Goal: Information Seeking & Learning: Learn about a topic

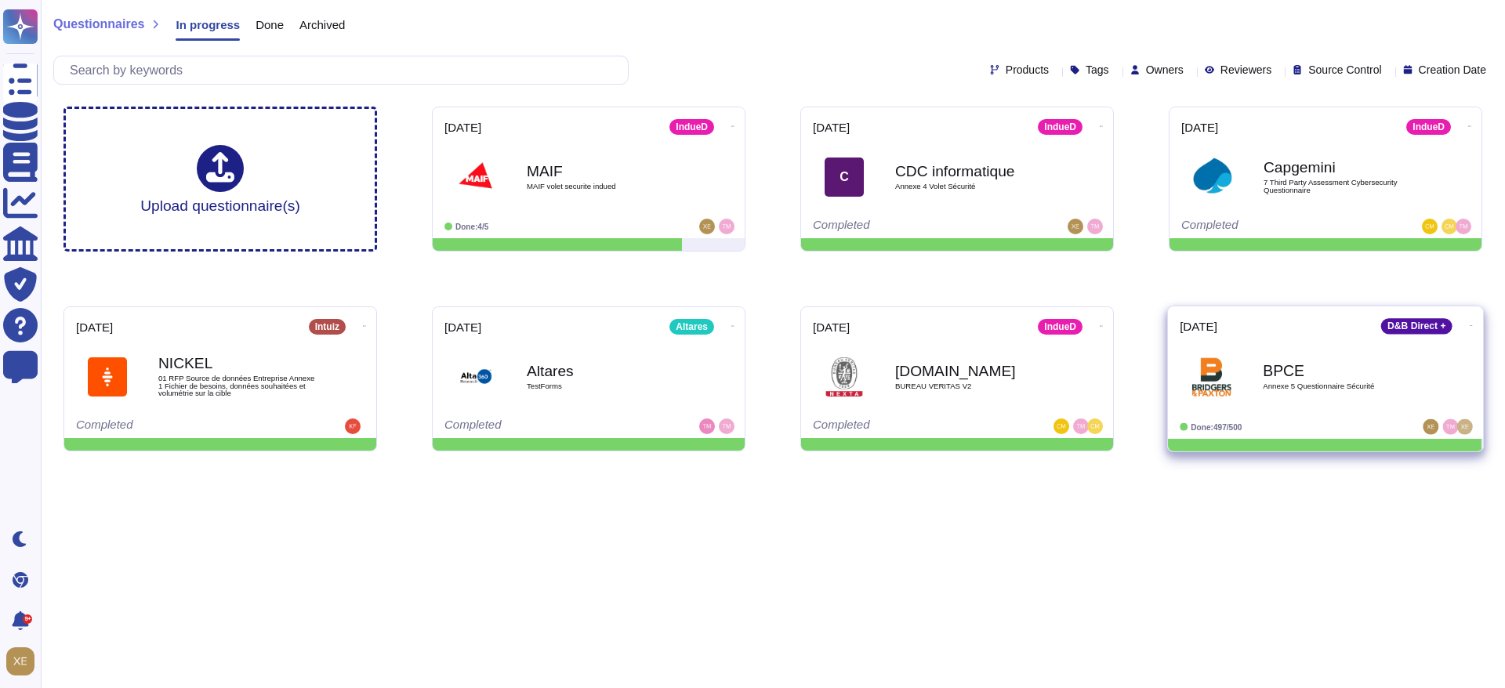
click at [1262, 379] on span "BPCE Annexe 5 Questionnaire Sécurité" at bounding box center [1326, 376] width 292 height 63
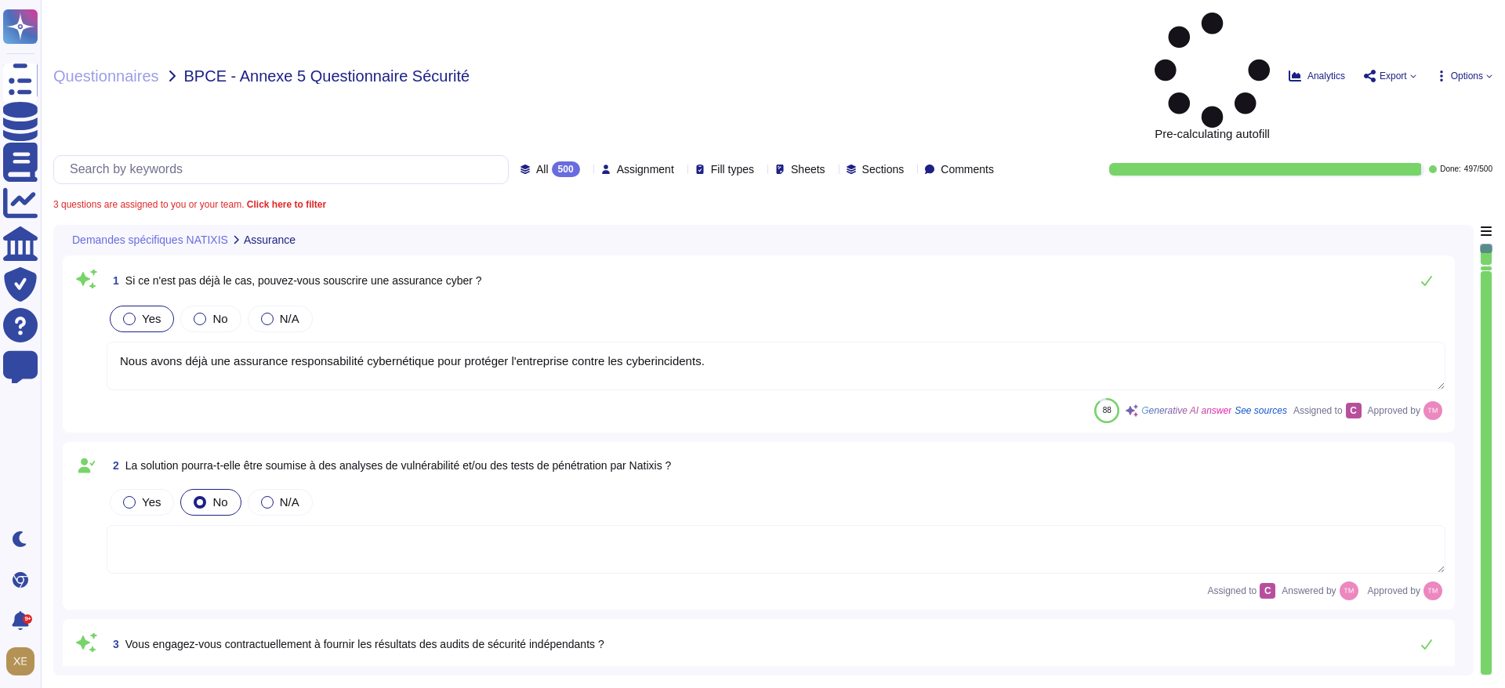
type textarea "Nous avons déjà une assurance responsabilité cybernétique pour protéger l'entre…"
type textarea "Nous ne nous engageons pas contractuellement à fournir les résultats des audits…"
type textarea "Il n'y a pas encore d'accord en place entre nos entreprises. Cependant, le cont…"
type textarea "Oui, nous nous engageons à effectuer des tests de pénétration externes et inter…"
click at [321, 156] on input "text" at bounding box center [285, 169] width 446 height 27
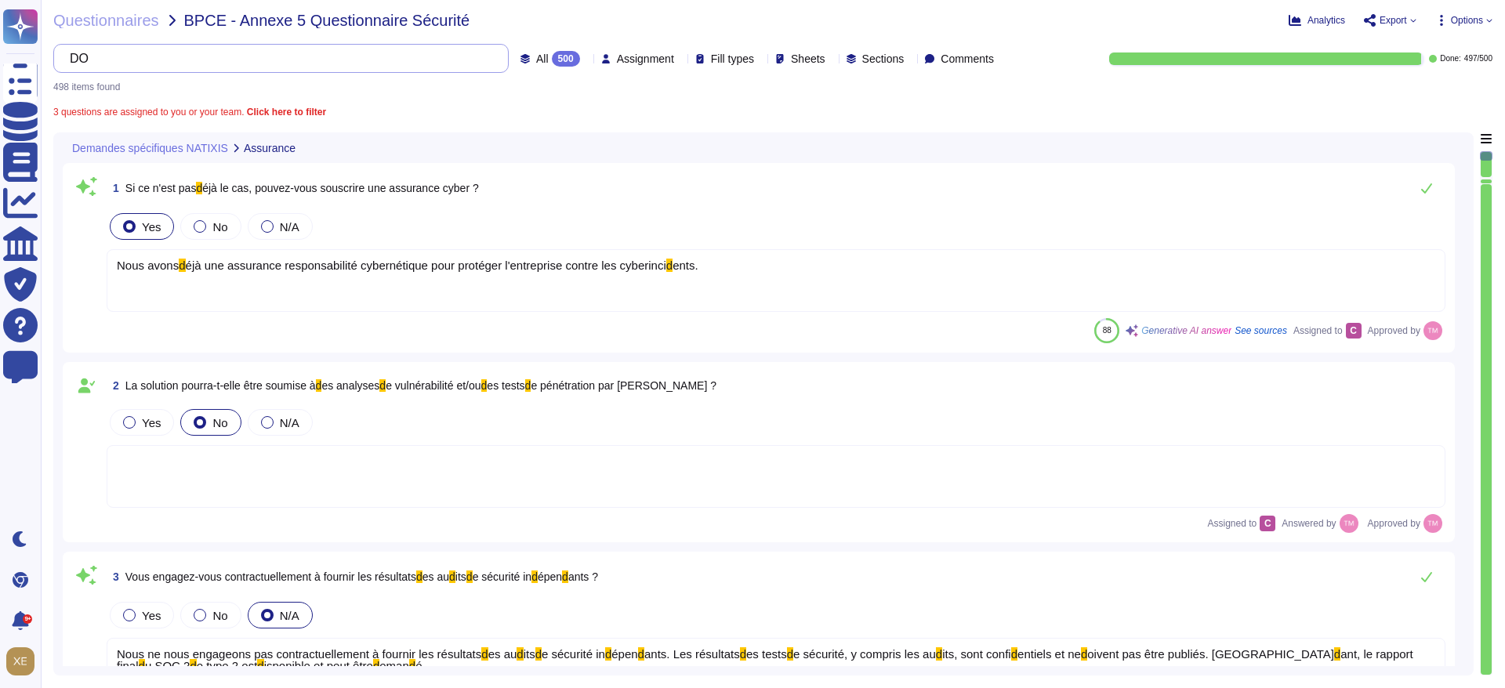
type input "D"
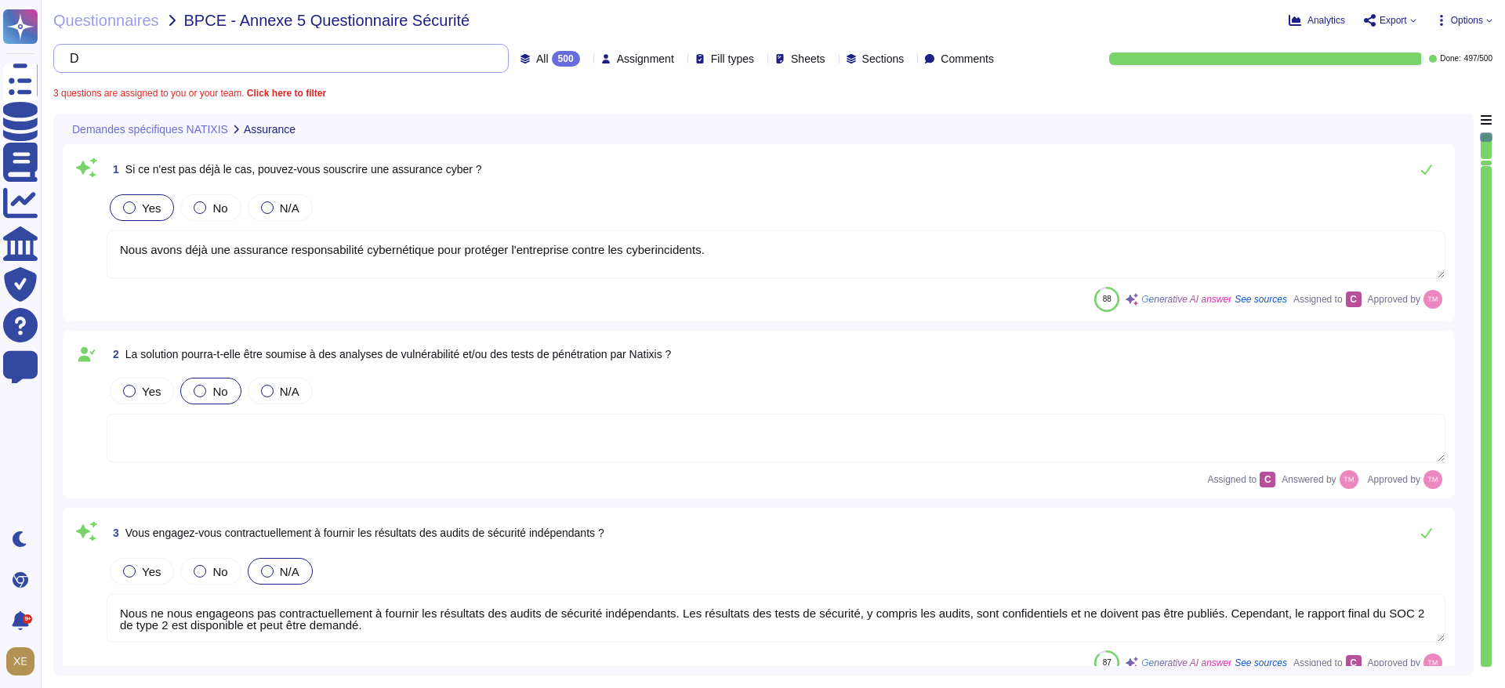
type textarea "Il n'y a pas encore d'accord en place entre nos entreprises. Cependant, le cont…"
type textarea "Oui, nous nous engageons à effectuer des tests de pénétration externes et inter…"
type textarea "Nous avons déjà une assurance responsabilité cybernétique pour protéger l'entre…"
type textarea "Nous ne nous engageons pas contractuellement à fournir les résultats des audits…"
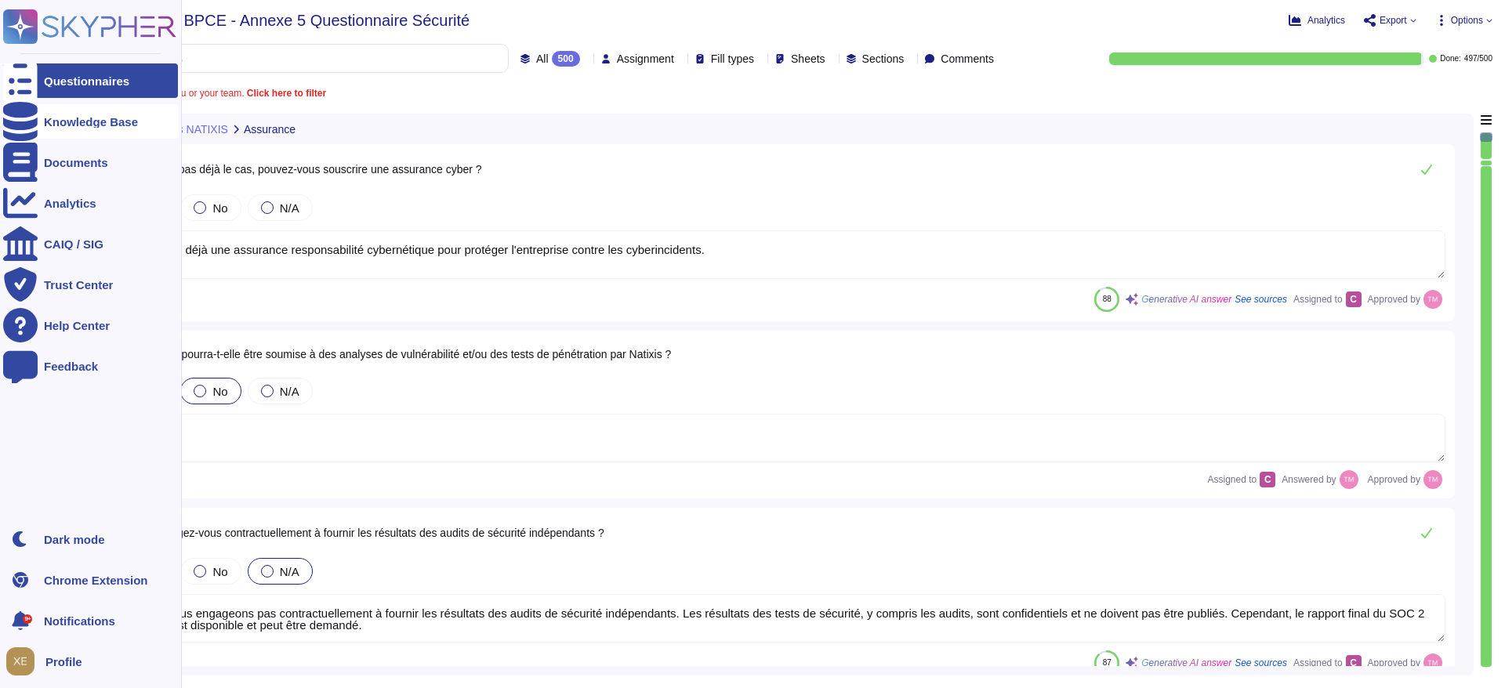
click at [77, 117] on div "Knowledge Base" at bounding box center [91, 122] width 94 height 12
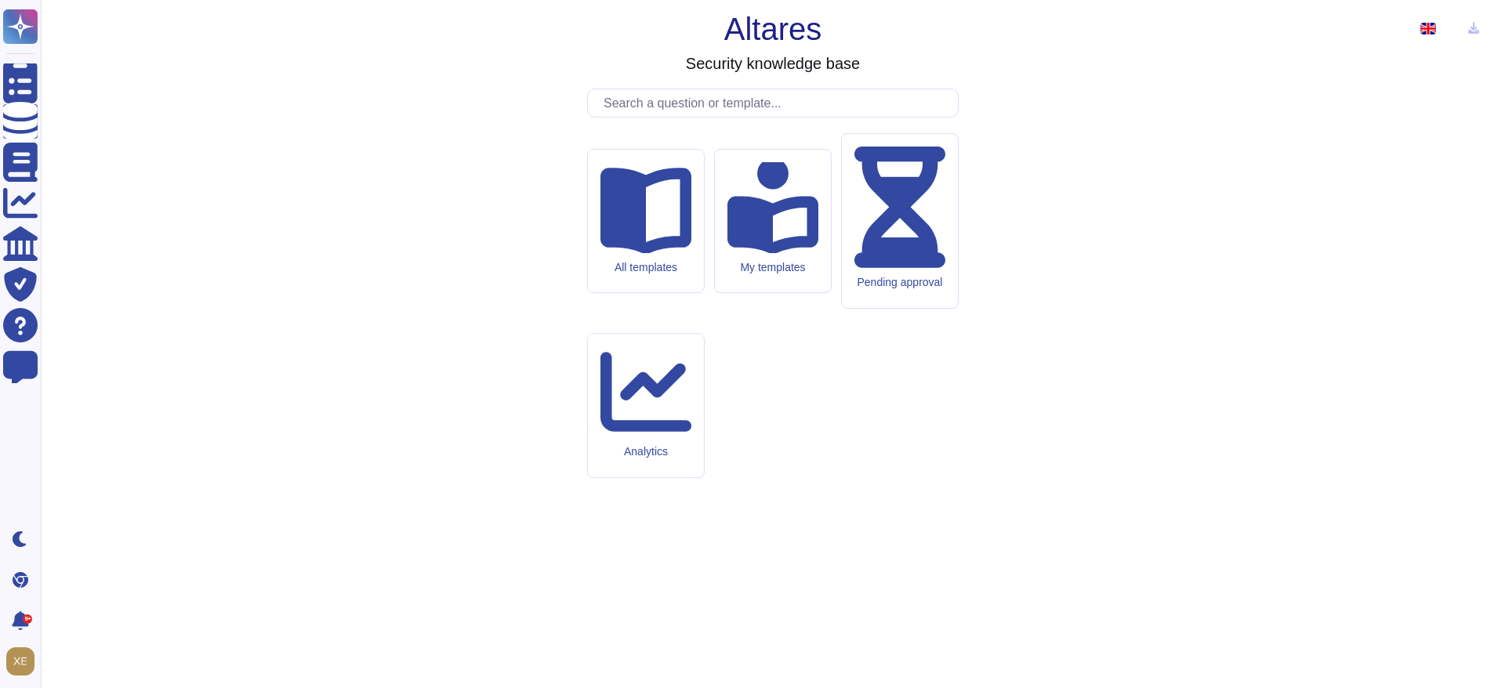
click at [698, 117] on input "text" at bounding box center [777, 102] width 362 height 27
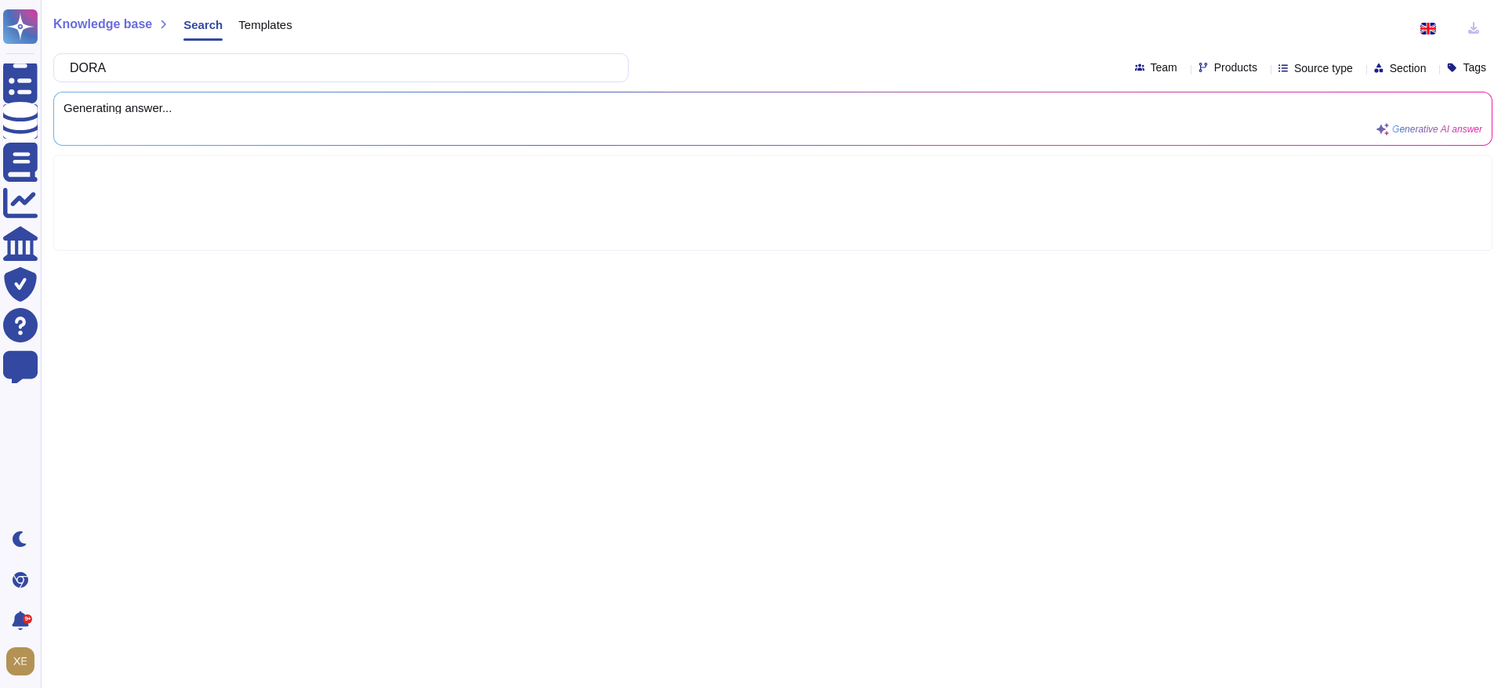
type input "DORA"
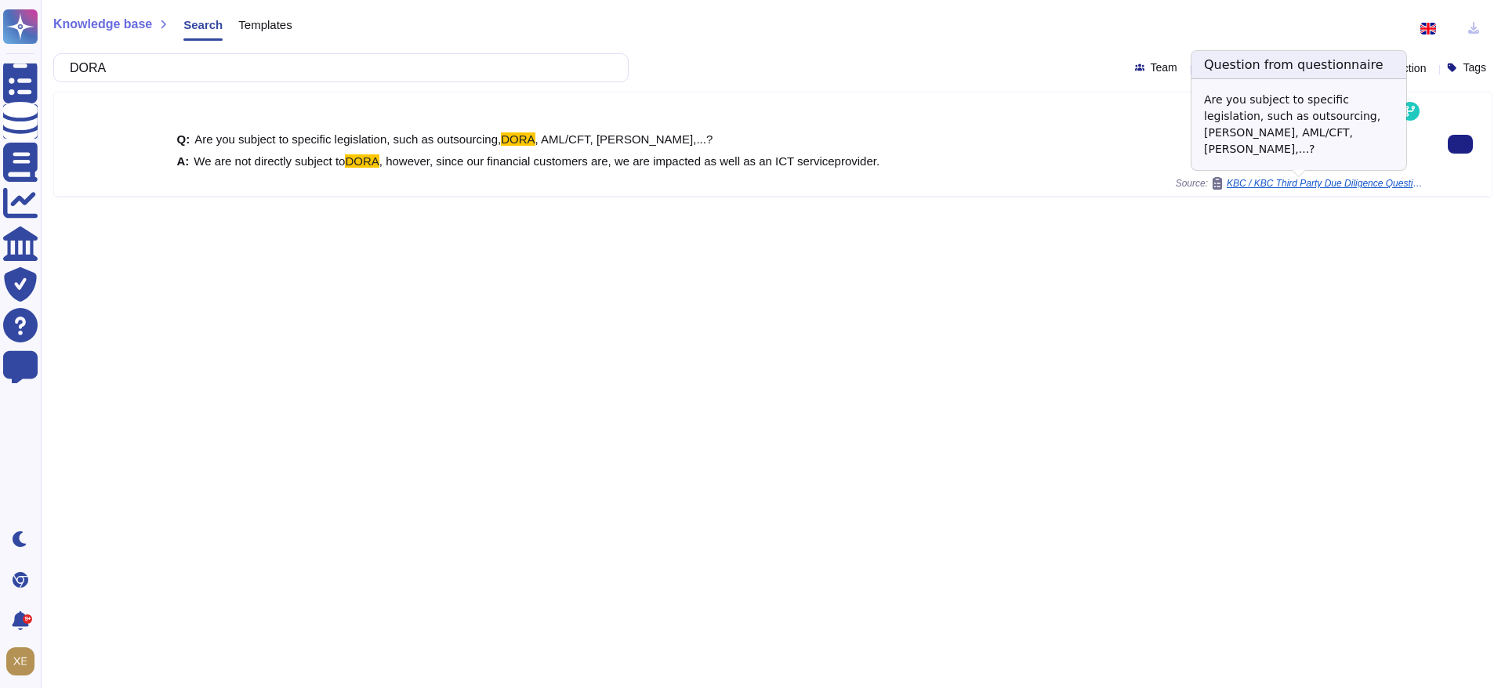
click at [1265, 183] on span "KBC / KBC Third Party Due Diligence Questionnaire" at bounding box center [1325, 183] width 196 height 9
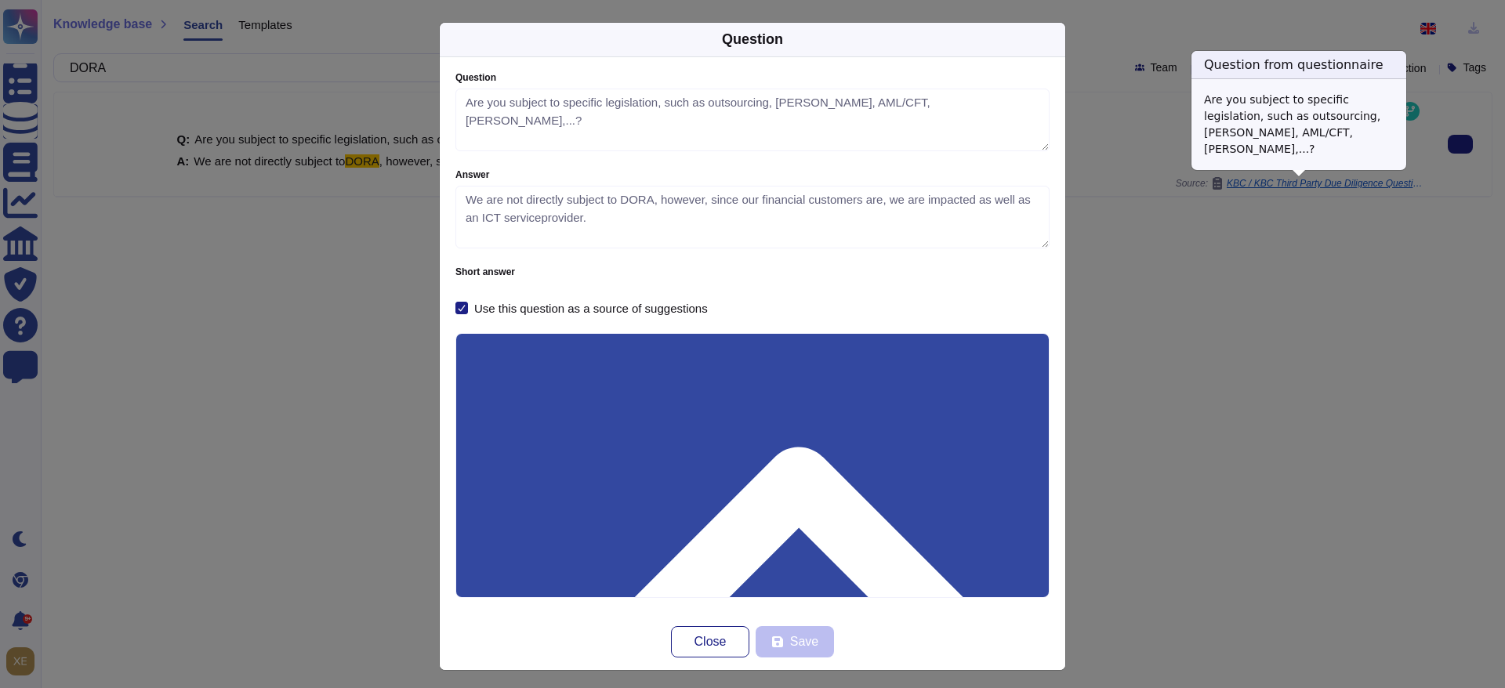
type textarea "Are you subject to specific legislation, such as outsourcing, [PERSON_NAME], AM…"
type textarea "We are not directly subject to DORA, however, since our financial customers are…"
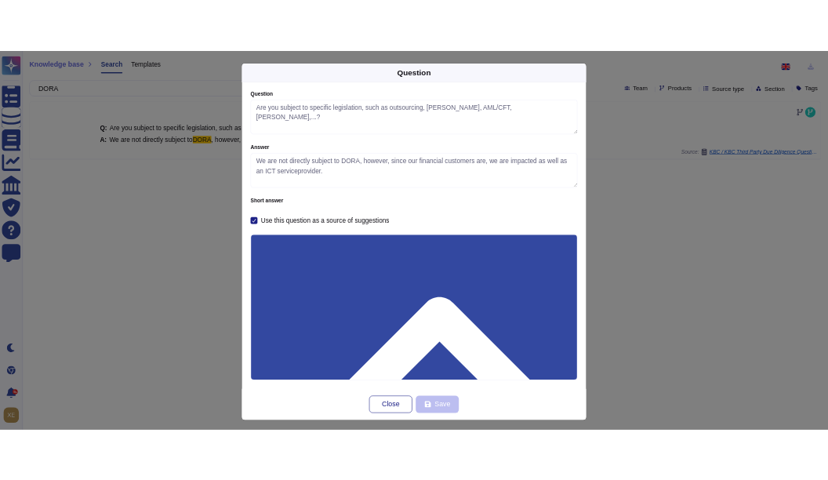
scroll to position [5, 0]
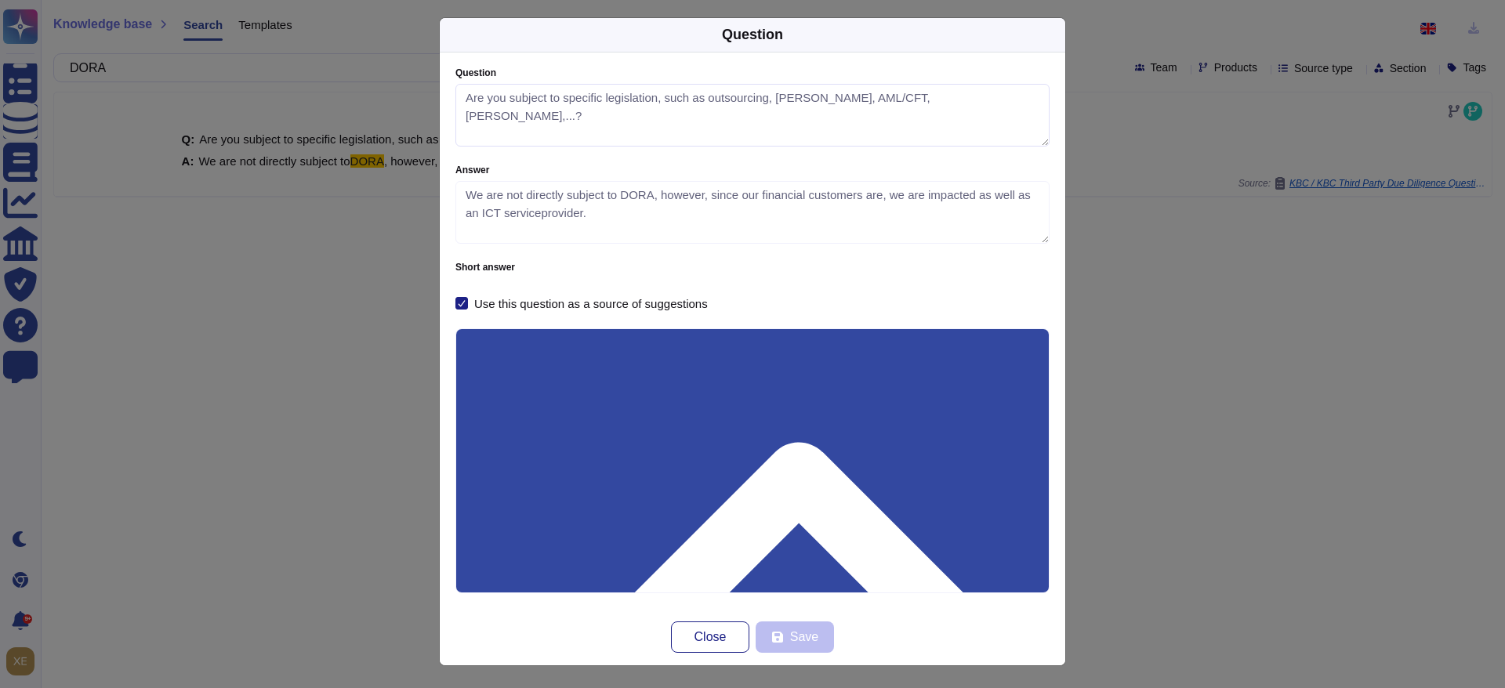
click at [930, 108] on textarea "Are you subject to specific legislation, such as outsourcing, [PERSON_NAME], AM…" at bounding box center [752, 115] width 594 height 63
click at [1090, 143] on div "Question Question Are you subject to specific legislation, such as outsourcing,…" at bounding box center [752, 344] width 1505 height 688
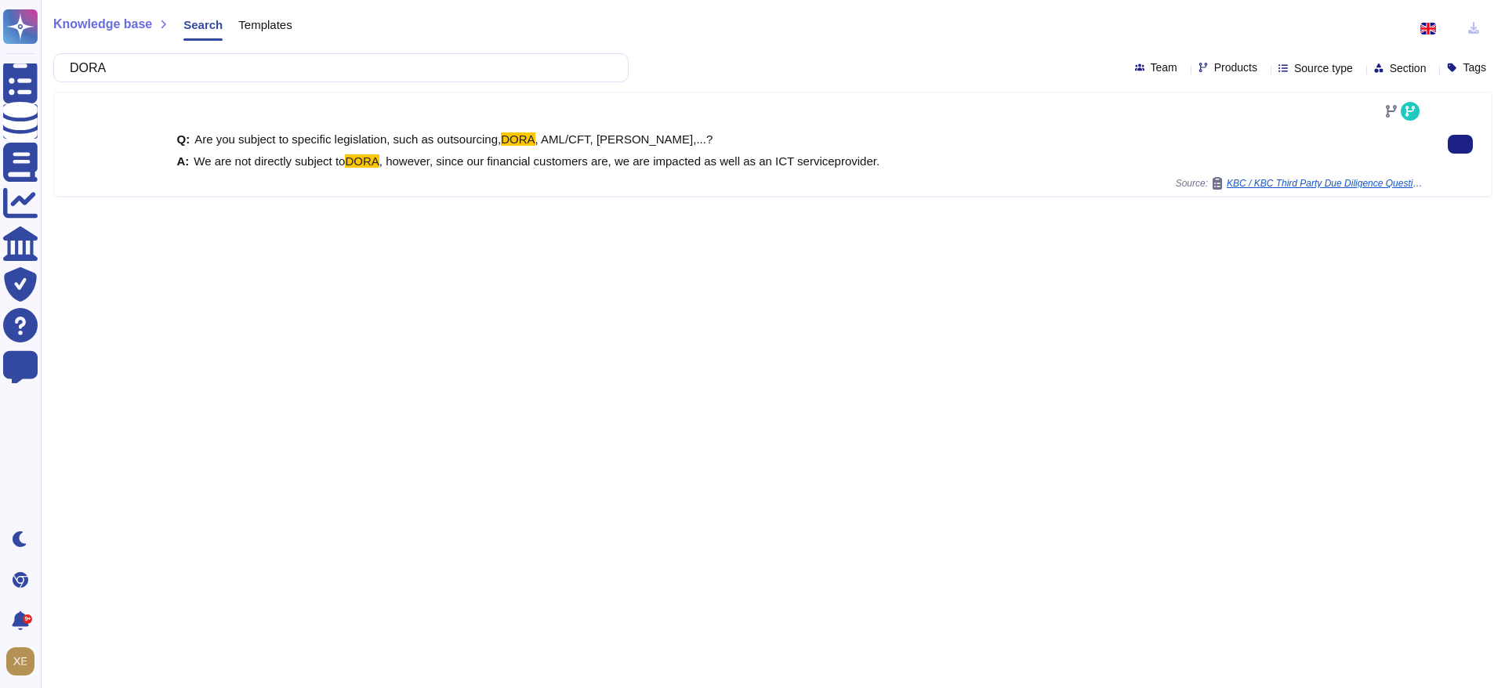
click at [513, 164] on span ", however, since our financial customers are, we are impacted as well as an ICT…" at bounding box center [629, 160] width 500 height 13
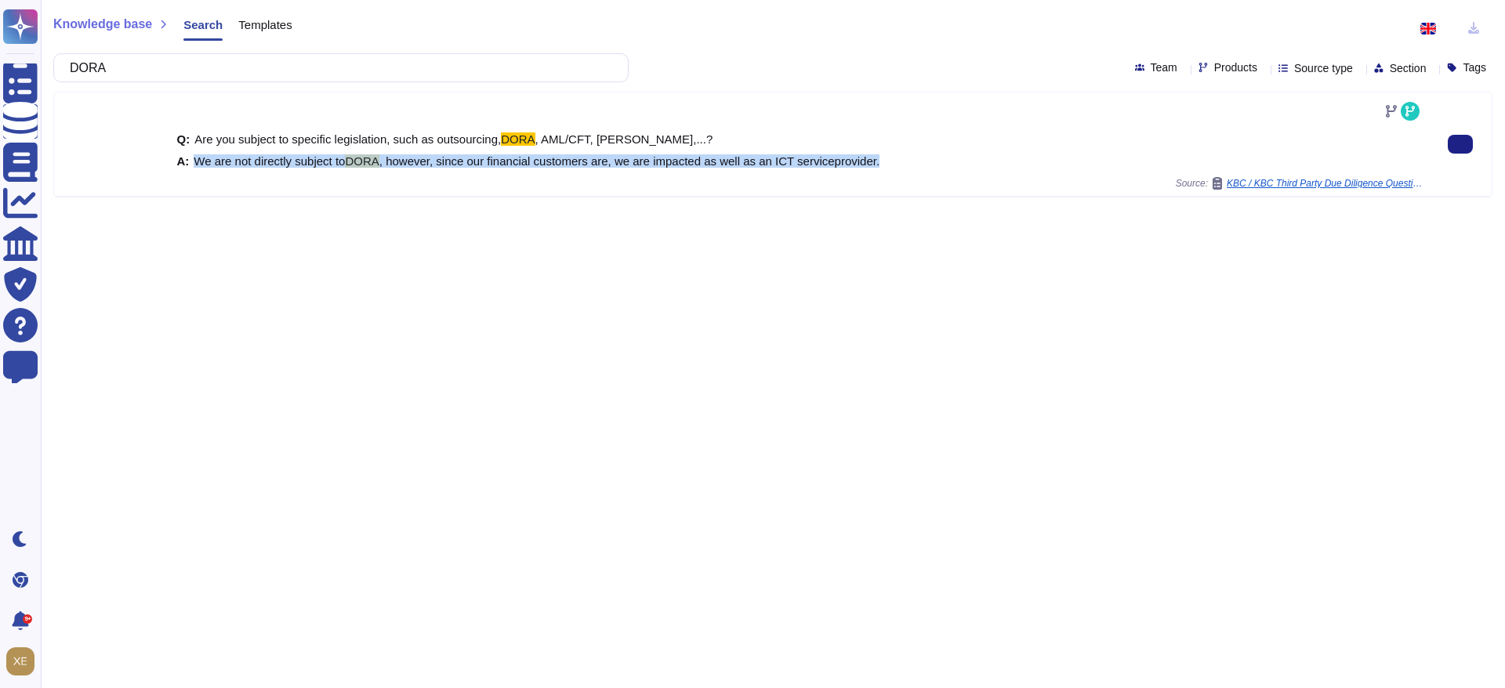
drag, startPoint x: 194, startPoint y: 160, endPoint x: 872, endPoint y: 153, distance: 677.2
click at [872, 153] on div "Q: Are you subject to specific legislation, such as outsourcing, [PERSON_NAME] …" at bounding box center [799, 150] width 1246 height 53
copy span "We are not directly subject to DORA , however, since our financial customers ar…"
